Goal: Transaction & Acquisition: Purchase product/service

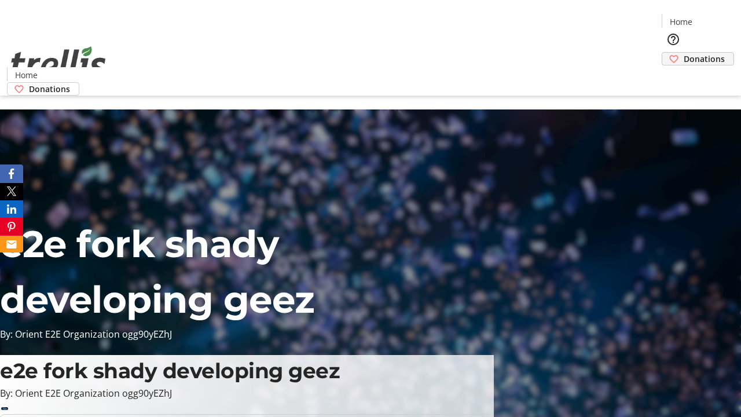
click at [684, 53] on span "Donations" at bounding box center [704, 59] width 41 height 12
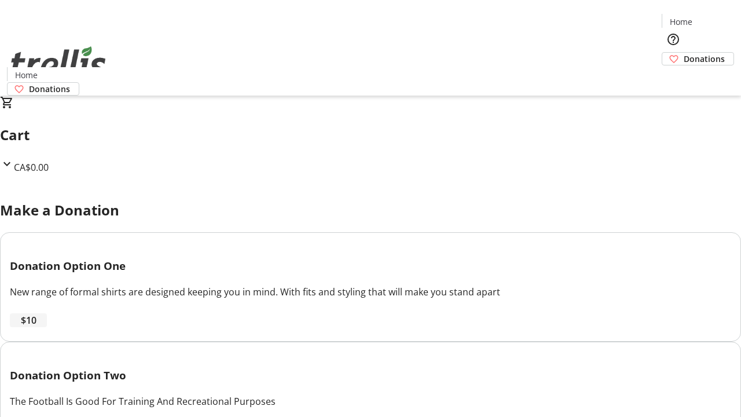
click at [36, 327] on span "$10" at bounding box center [29, 320] width 16 height 14
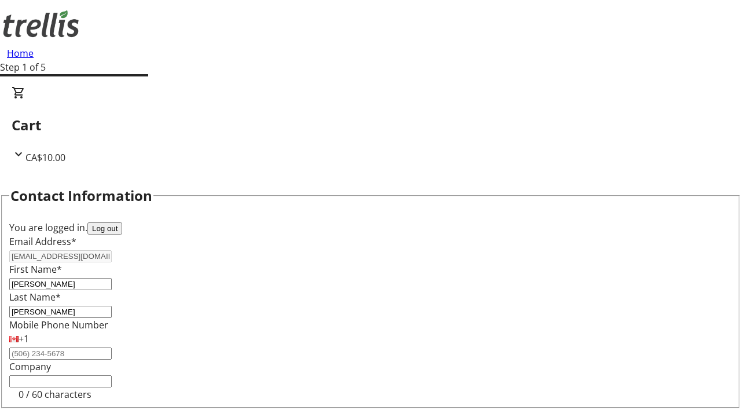
select select "CA"
type input "[STREET_ADDRESS][PERSON_NAME]"
type input "Kelowna"
select select "BC"
type input "Kelowna"
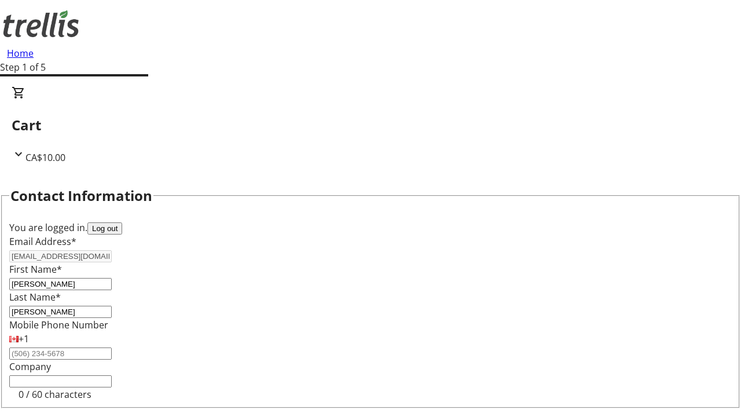
type input "V1Y 0C2"
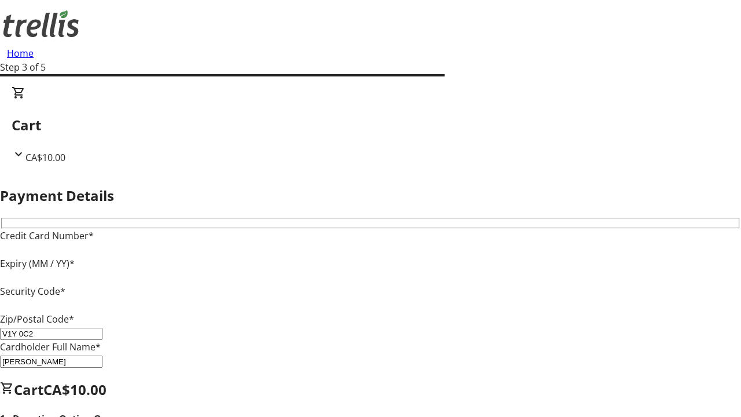
type input "V1Y 0C2"
